Goal: Information Seeking & Learning: Learn about a topic

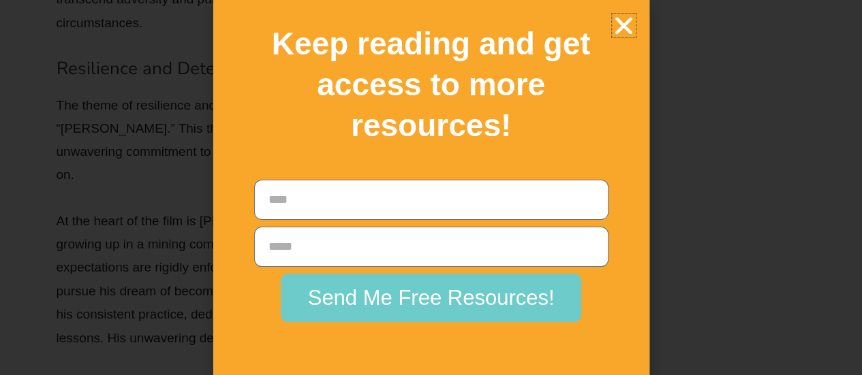
scroll to position [5, 0]
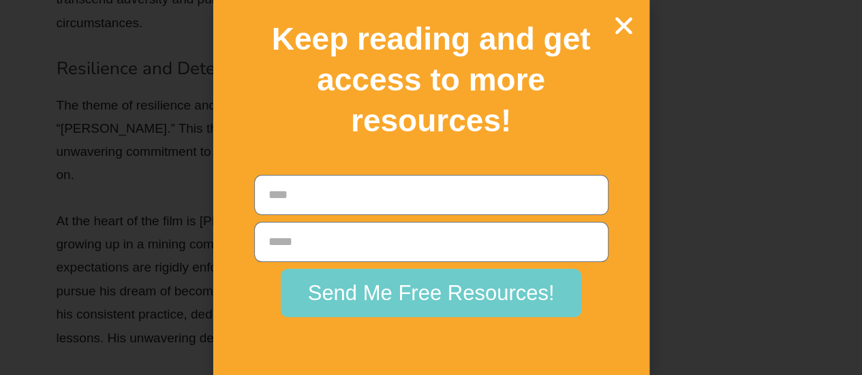
click at [620, 35] on icon "Close" at bounding box center [624, 26] width 24 height 24
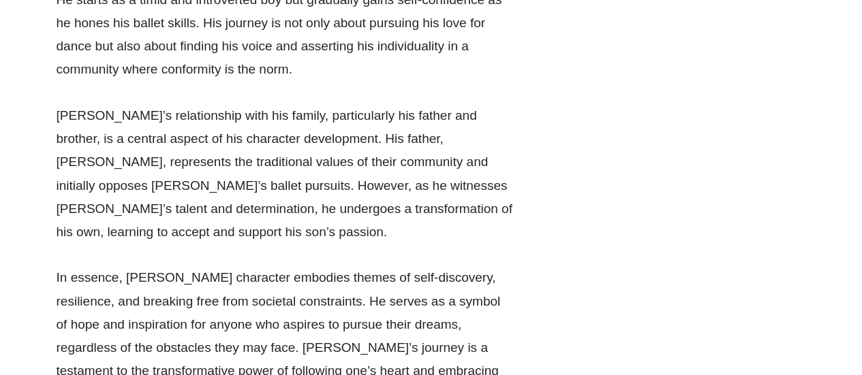
scroll to position [5005, 0]
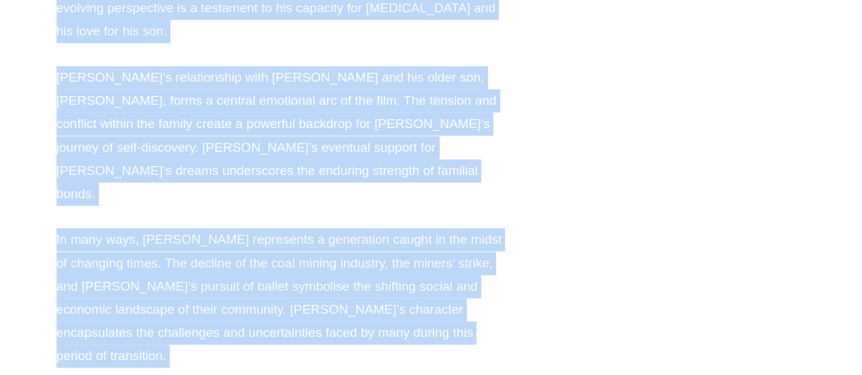
scroll to position [5942, 0]
copy div "Loremi Dolors, ametconse ad Elit Seddo ei tem inci “Utlab Etdolo,” ma a enimadm…"
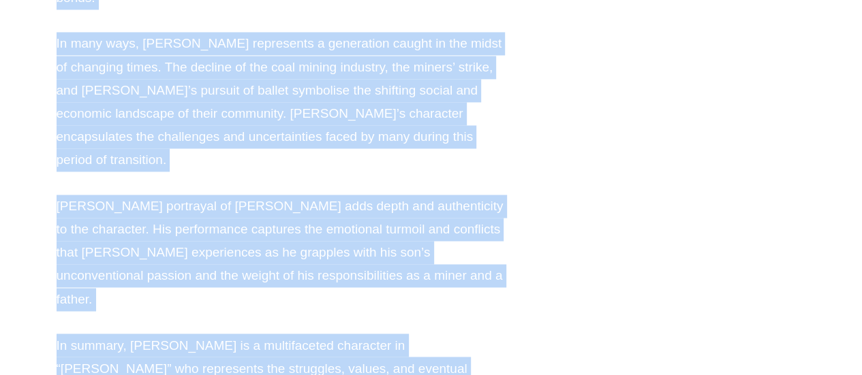
scroll to position [6152, 0]
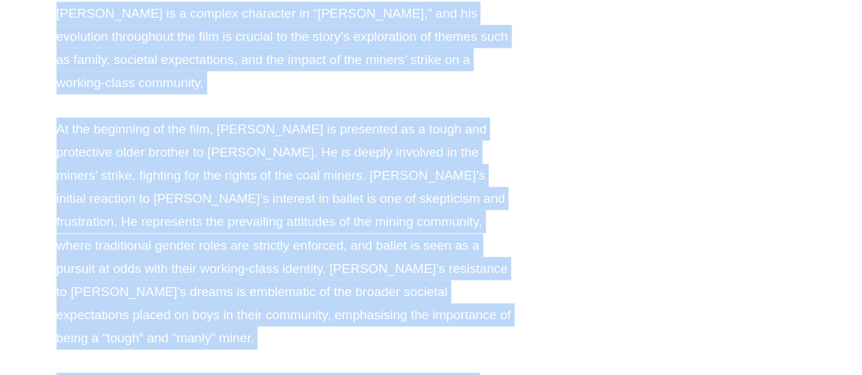
scroll to position [6717, 0]
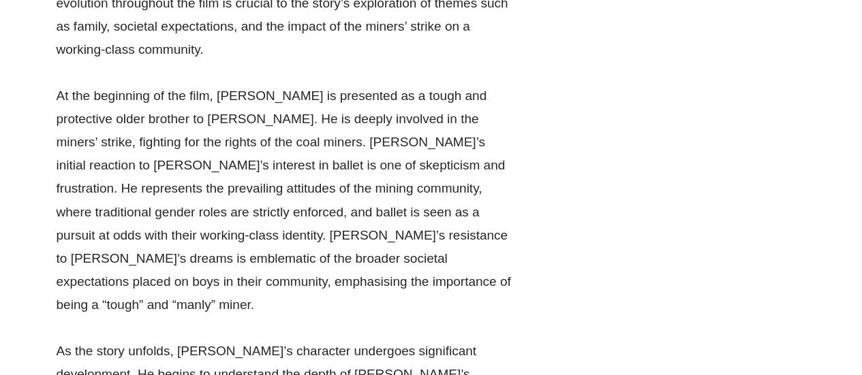
scroll to position [6732, 0]
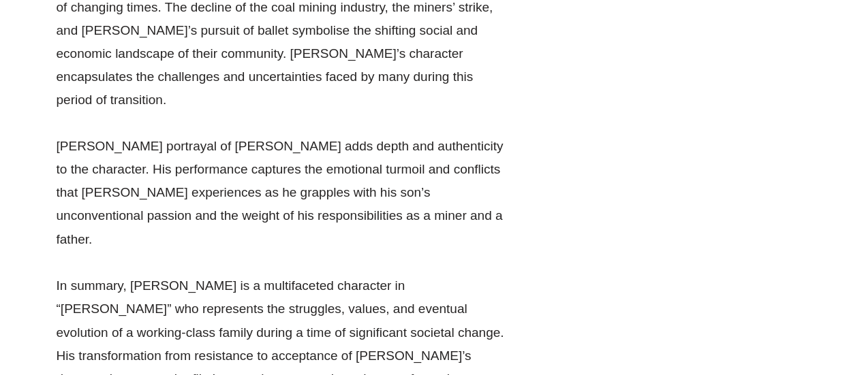
scroll to position [6194, 0]
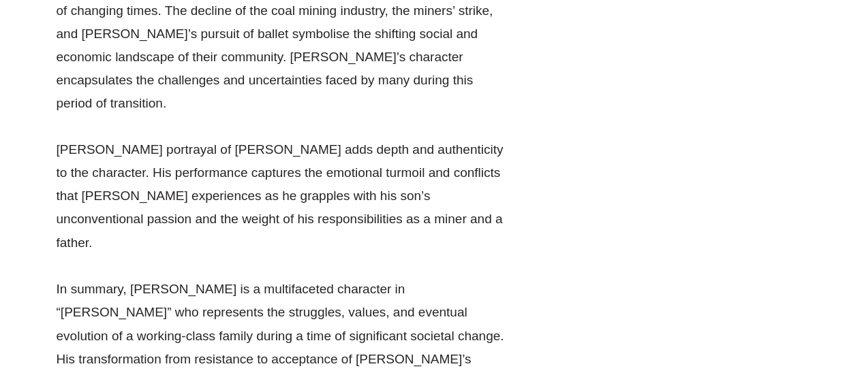
copy div "Lore Ipsumd si a consect adipiscin el “Seddo Eiusmo,” tem inc utlaboree dolorem…"
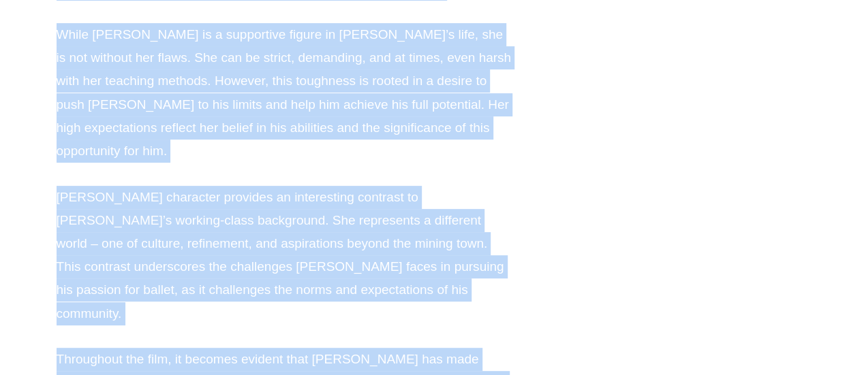
scroll to position [7894, 0]
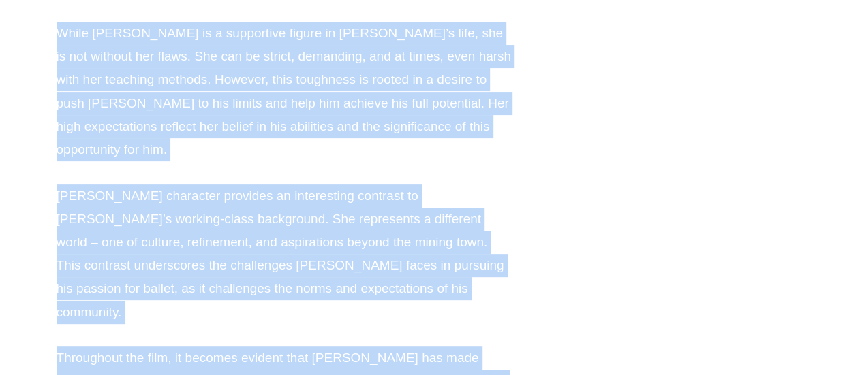
copy div "Lor. Ipsumdolo, sitametco ad Elits Doeiusm te inc utla “Etdol Magnaa,” en a min…"
